Goal: Transaction & Acquisition: Purchase product/service

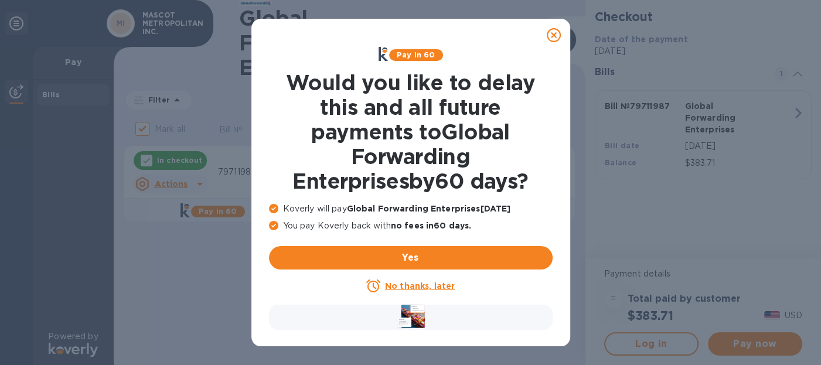
click at [423, 287] on u "No thanks, later" at bounding box center [420, 285] width 70 height 9
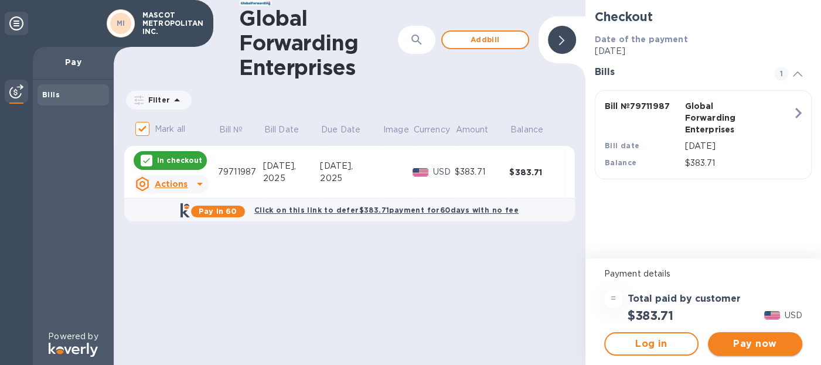
click at [751, 345] on span "Pay now" at bounding box center [755, 344] width 76 height 14
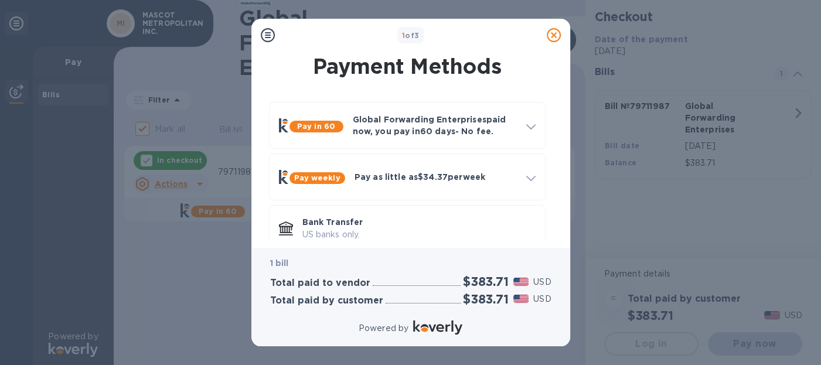
drag, startPoint x: 555, startPoint y: 151, endPoint x: 557, endPoint y: 179, distance: 27.6
click at [557, 179] on div "Payment Methods Pay in 60 Global Forwarding Enterprises paid now, you pay [DATE…" at bounding box center [411, 145] width 300 height 187
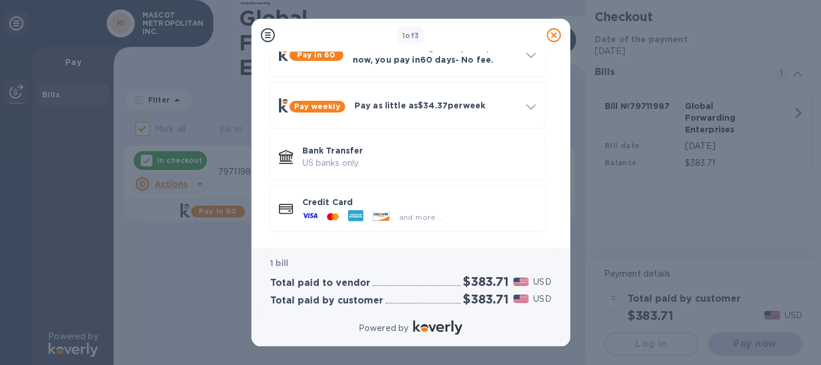
scroll to position [73, 0]
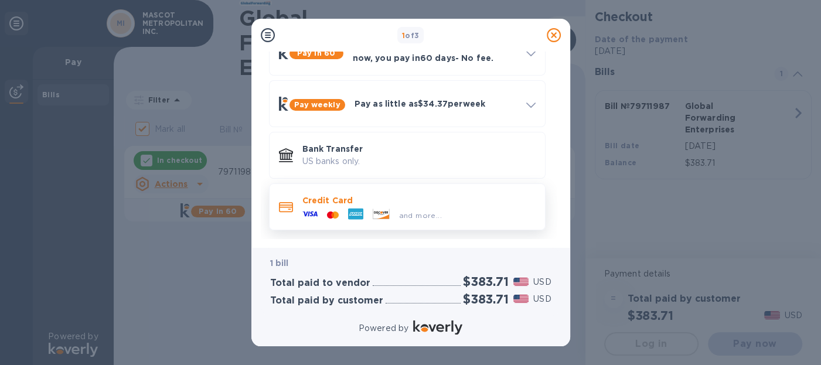
click at [360, 217] on icon at bounding box center [355, 214] width 15 height 11
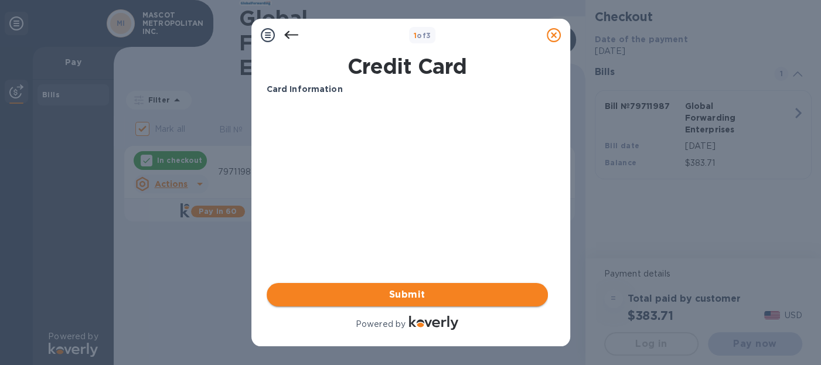
click at [408, 296] on span "Submit" at bounding box center [407, 295] width 263 height 14
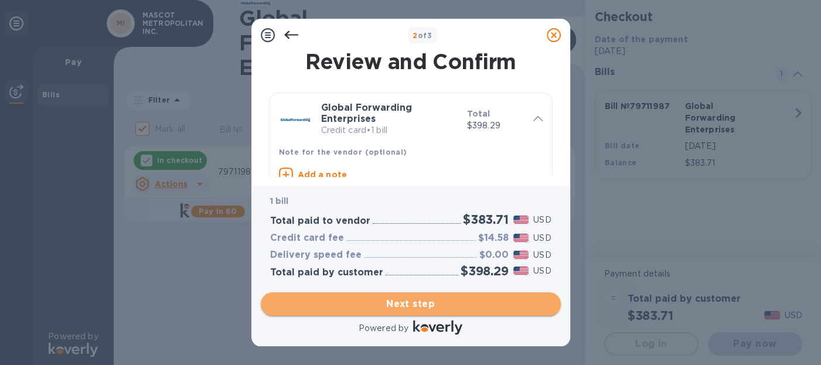
click at [408, 303] on span "Next step" at bounding box center [410, 304] width 281 height 14
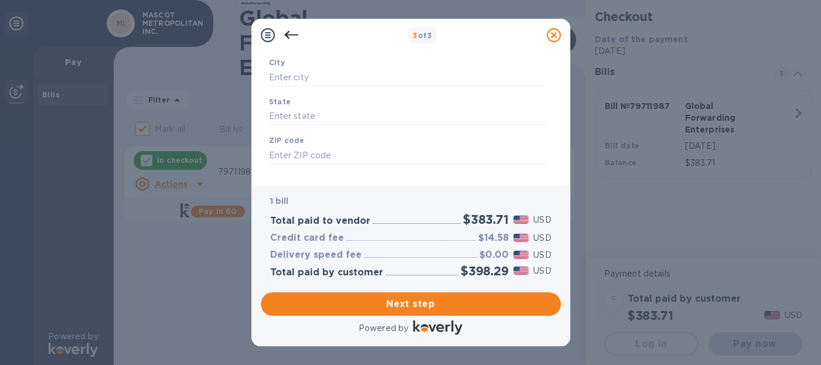
scroll to position [208, 0]
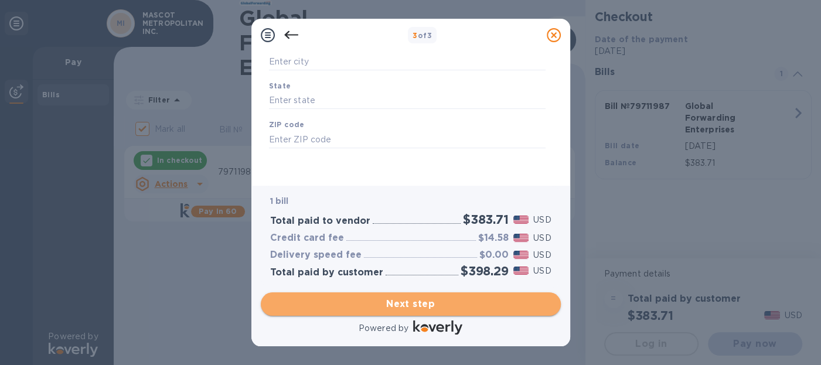
click at [418, 302] on span "Next step" at bounding box center [410, 304] width 281 height 14
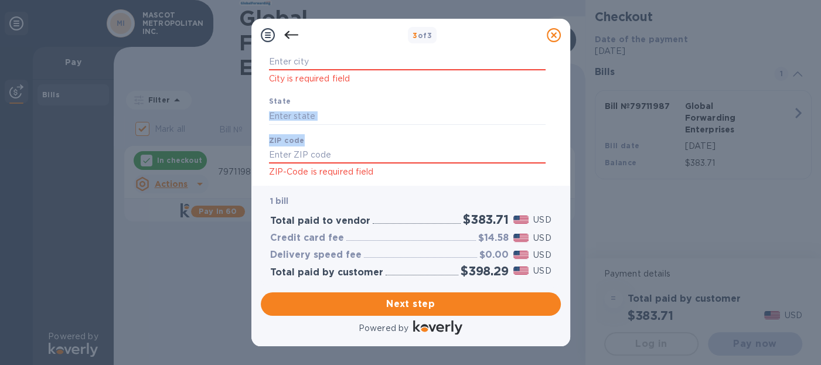
drag, startPoint x: 555, startPoint y: 145, endPoint x: 557, endPoint y: 124, distance: 20.6
click at [557, 124] on div "Business Information Legal business name Please provide the legal name that app…" at bounding box center [411, 114] width 300 height 125
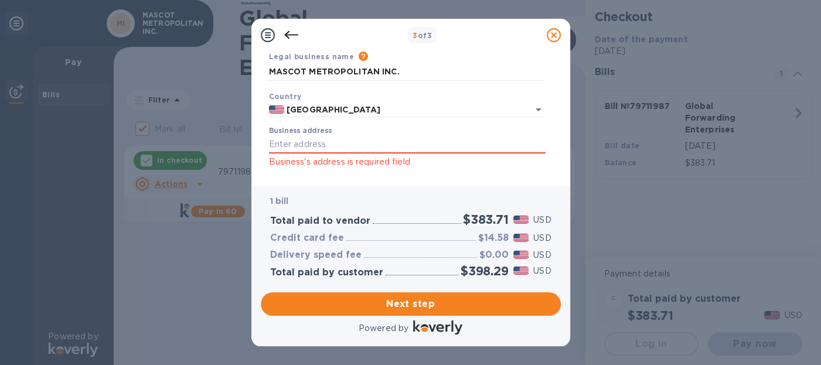
scroll to position [51, 0]
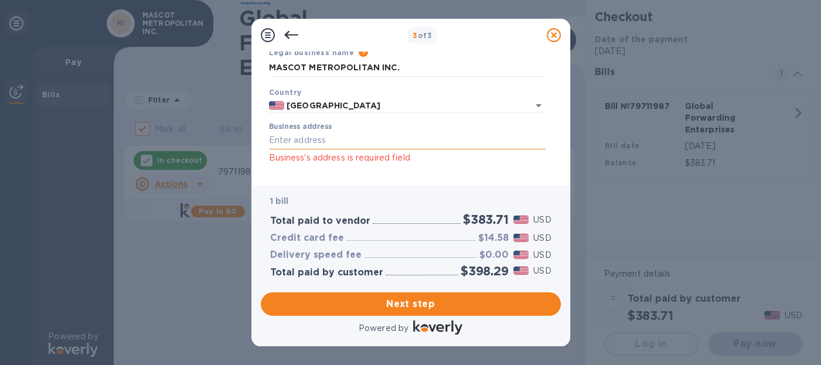
click at [334, 141] on input "Business address" at bounding box center [407, 141] width 277 height 18
type input "[STREET_ADDRESS]"
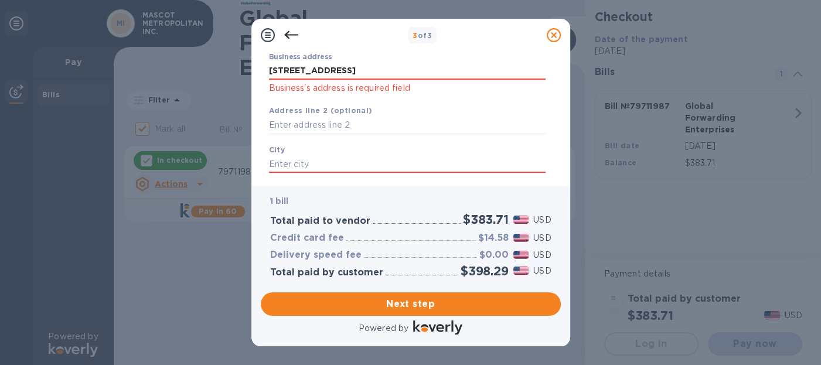
scroll to position [128, 0]
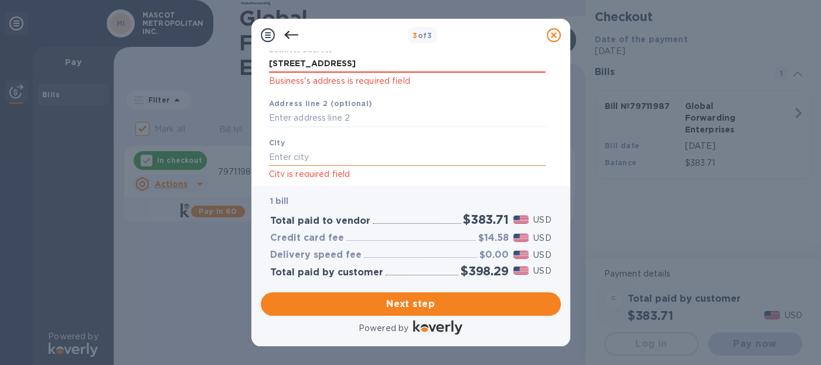
click at [337, 155] on input "text" at bounding box center [407, 157] width 277 height 18
type input "[GEOGRAPHIC_DATA]"
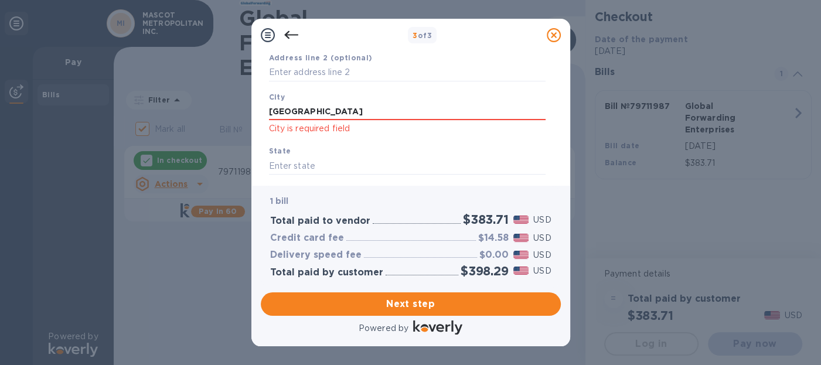
scroll to position [180, 0]
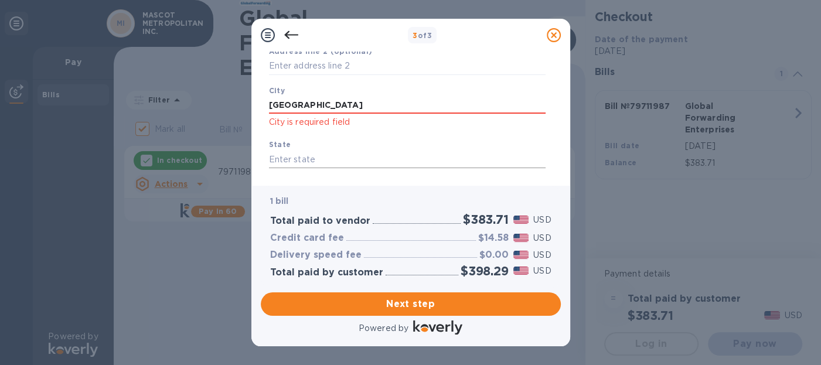
click at [295, 157] on input "text" at bounding box center [407, 160] width 277 height 18
type input "CA"
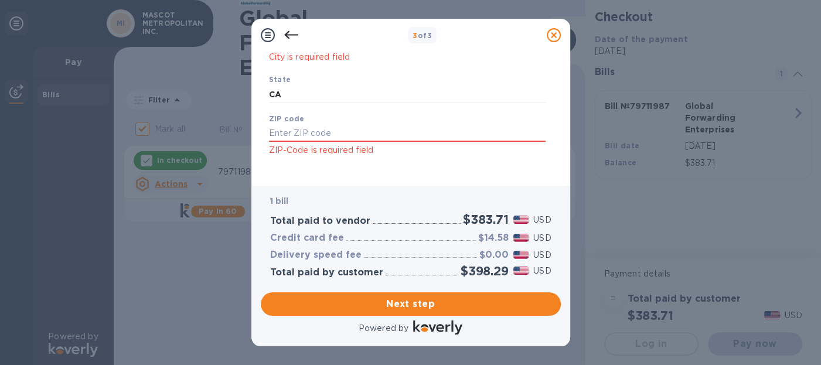
scroll to position [249, 0]
click at [282, 130] on input "text" at bounding box center [407, 130] width 277 height 18
type input "94080"
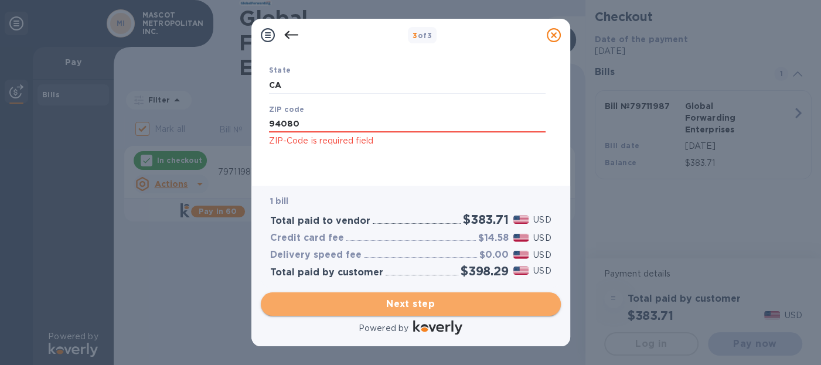
click at [411, 302] on span "Next step" at bounding box center [410, 304] width 281 height 14
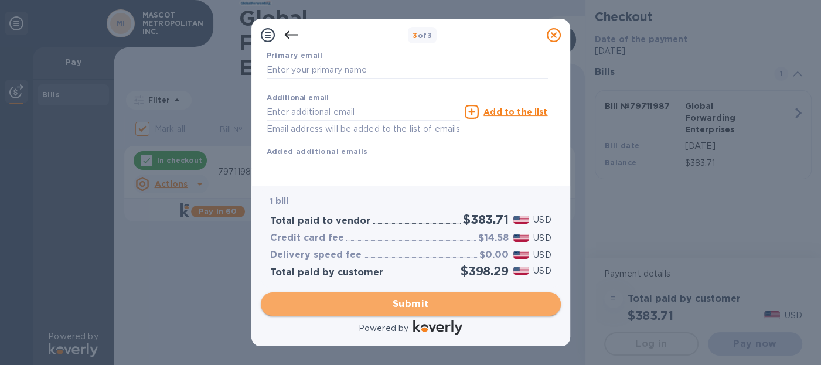
click at [412, 302] on span "Submit" at bounding box center [410, 304] width 281 height 14
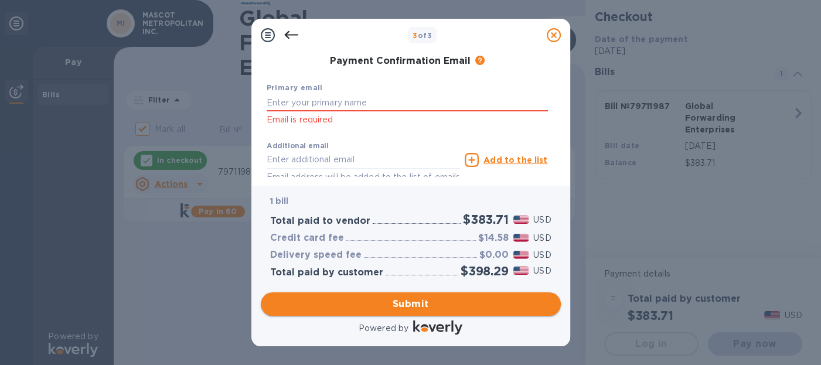
scroll to position [254, 0]
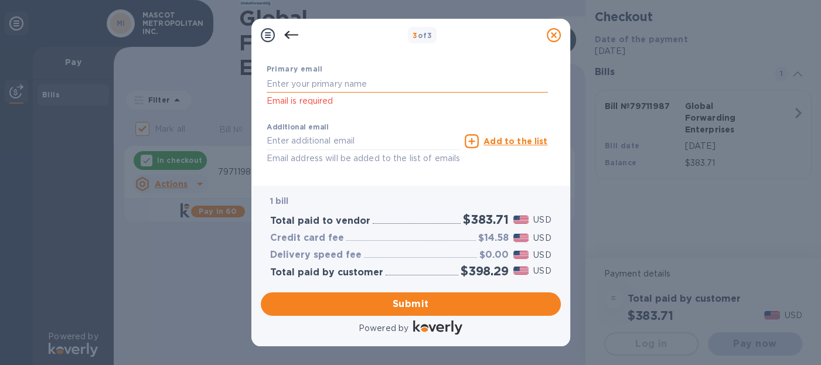
click at [328, 84] on input "text" at bounding box center [407, 84] width 281 height 18
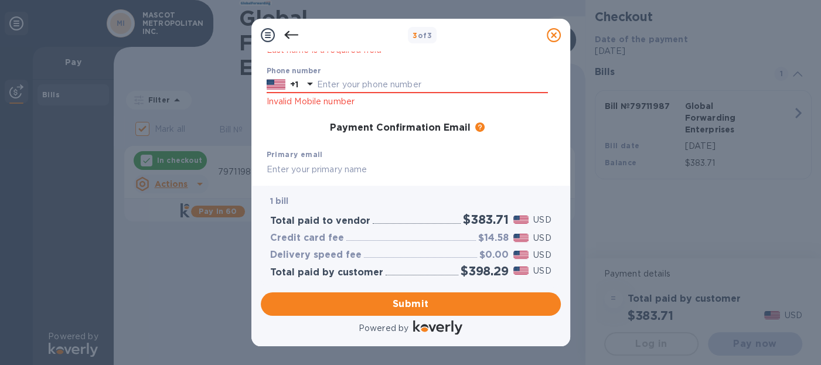
scroll to position [145, 0]
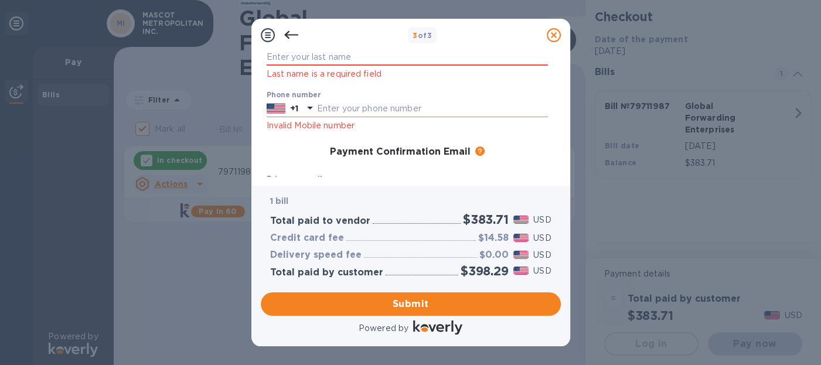
click at [335, 108] on input "text" at bounding box center [432, 109] width 231 height 18
click at [533, 103] on input "text" at bounding box center [432, 109] width 231 height 18
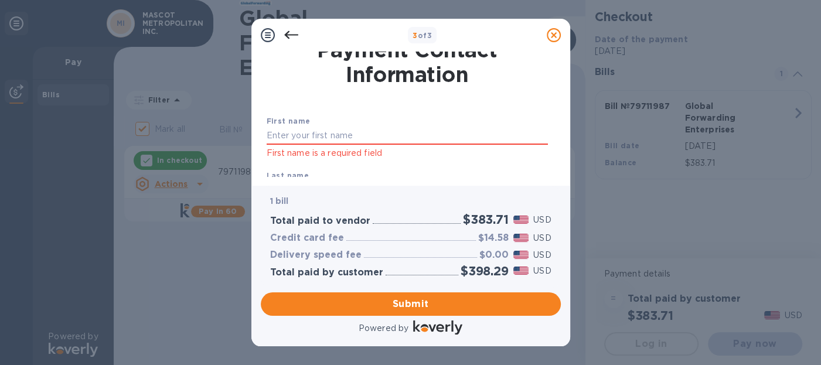
scroll to position [9, 0]
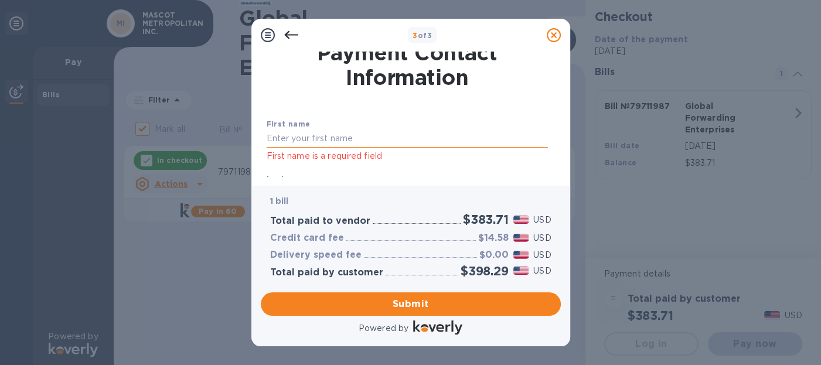
click at [334, 136] on input "text" at bounding box center [407, 139] width 281 height 18
click at [505, 117] on div "First name J First name is a required field" at bounding box center [407, 140] width 291 height 55
click at [276, 135] on input "J" at bounding box center [407, 139] width 281 height 18
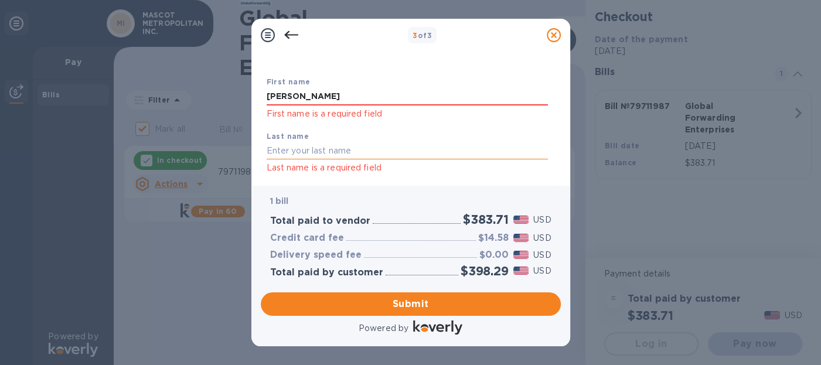
scroll to position [67, 0]
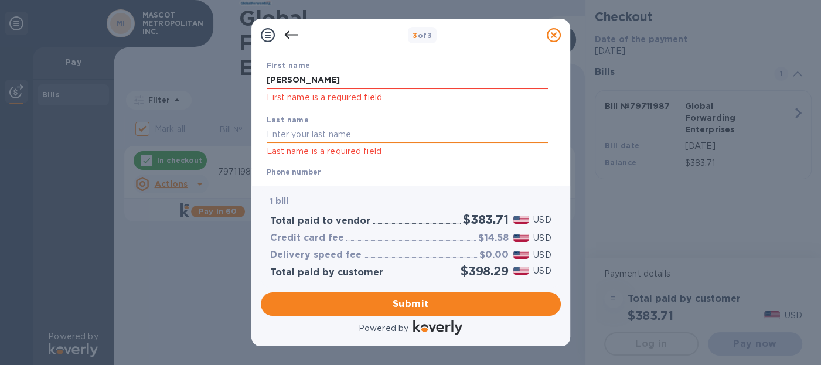
type input "[PERSON_NAME]"
click at [273, 136] on input "text" at bounding box center [407, 135] width 281 height 18
type input "[PERSON_NAME]"
click at [464, 117] on div "Last name [PERSON_NAME] Last name is a required field" at bounding box center [407, 136] width 291 height 55
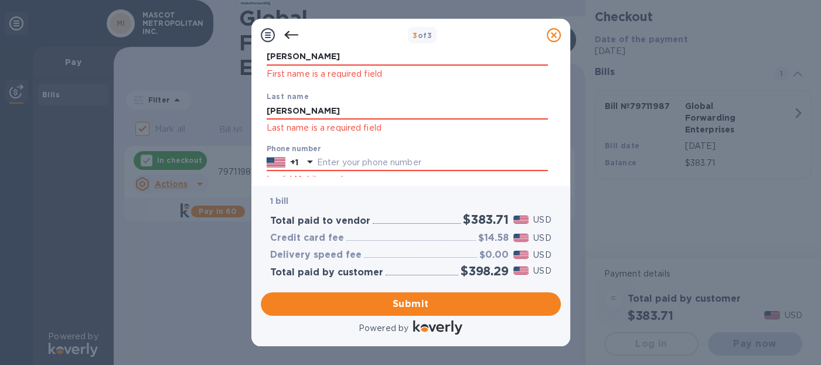
scroll to position [98, 0]
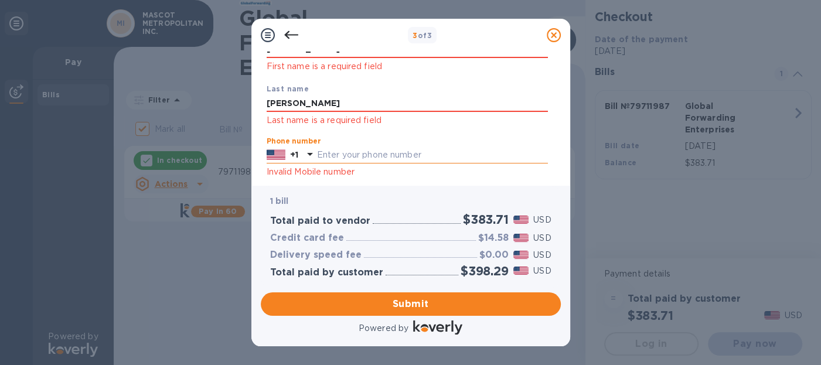
click at [323, 153] on input "text" at bounding box center [432, 156] width 231 height 18
type input "6"
type input "6506782752"
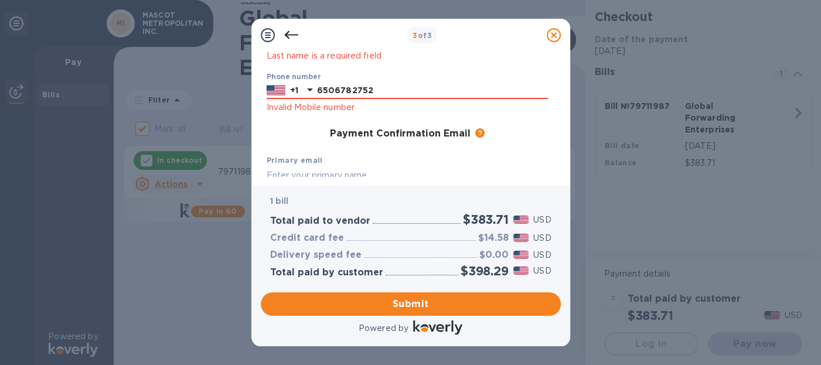
scroll to position [182, 0]
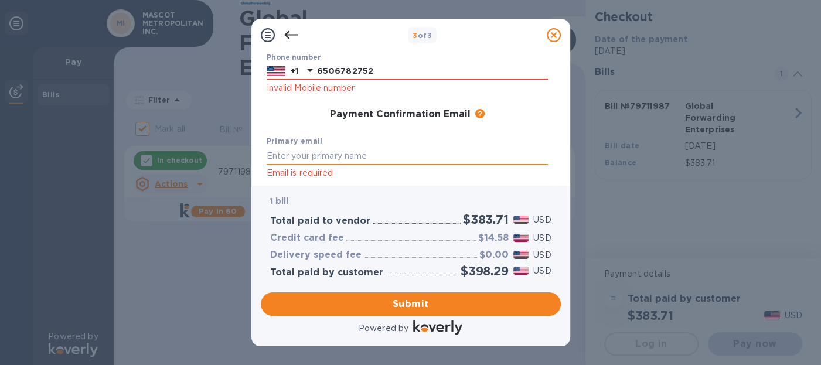
click at [299, 152] on input "text" at bounding box center [407, 156] width 281 height 18
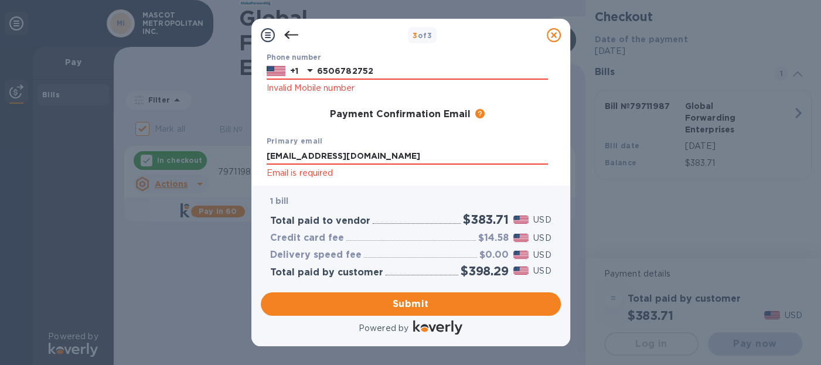
type input "[EMAIL_ADDRESS][DOMAIN_NAME]"
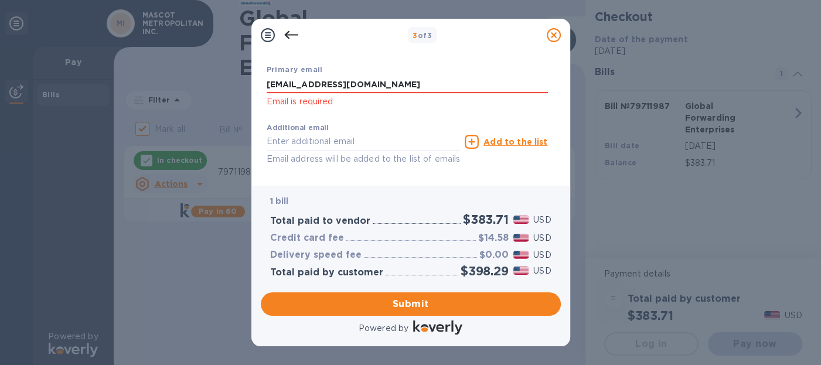
scroll to position [256, 0]
drag, startPoint x: 560, startPoint y: 134, endPoint x: 558, endPoint y: 142, distance: 8.5
click at [558, 142] on div "Payment Contact Information First name [PERSON_NAME] First name is a required f…" at bounding box center [411, 114] width 300 height 125
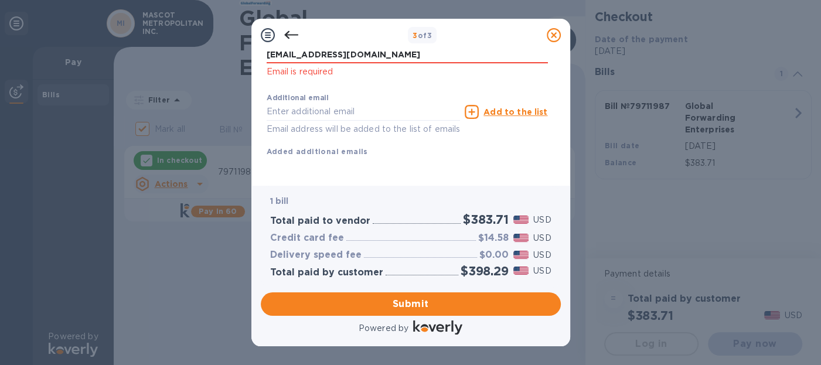
scroll to position [297, 0]
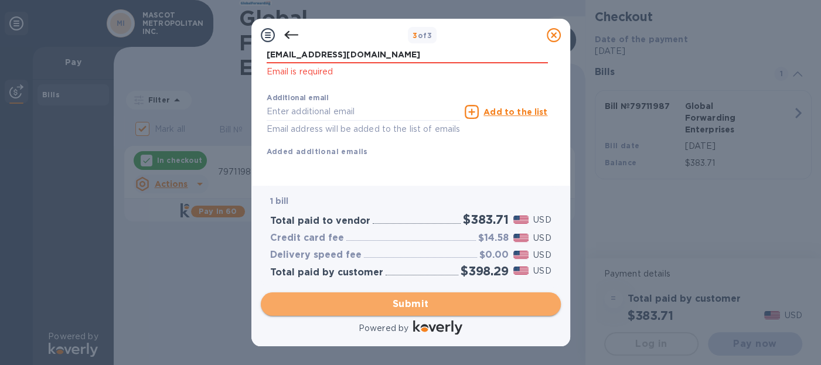
click at [413, 306] on span "Submit" at bounding box center [410, 304] width 281 height 14
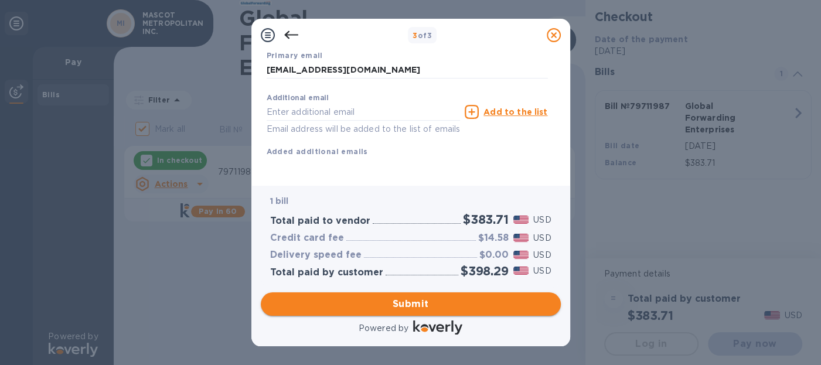
scroll to position [236, 0]
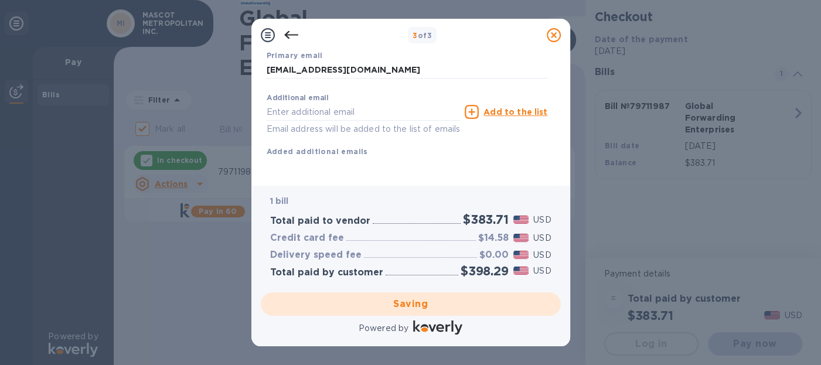
drag, startPoint x: 560, startPoint y: 142, endPoint x: 560, endPoint y: 128, distance: 14.1
click at [560, 128] on div "Payment Contact Information First name [PERSON_NAME] Last name [PERSON_NAME] Ph…" at bounding box center [411, 114] width 300 height 125
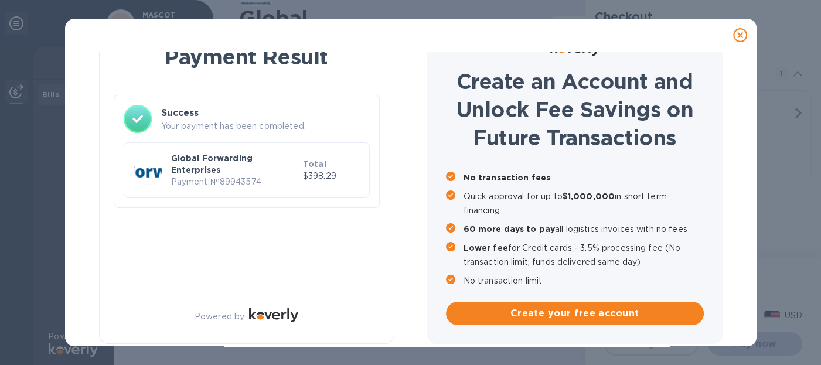
checkbox input "false"
